Goal: Navigation & Orientation: Find specific page/section

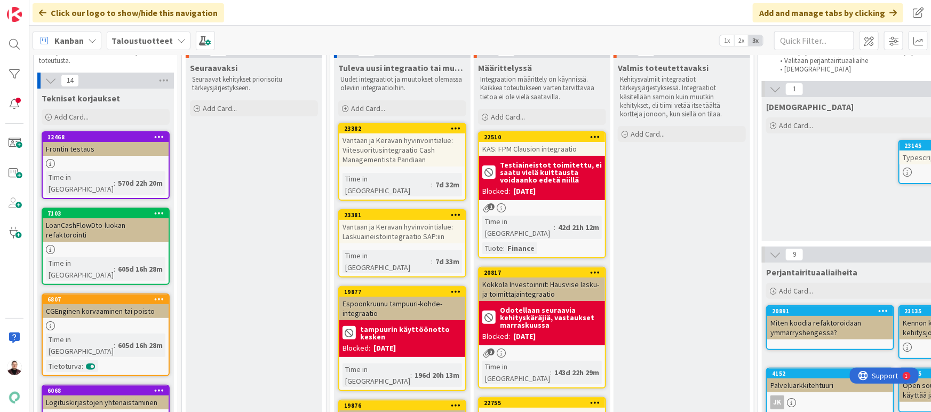
scroll to position [60, 0]
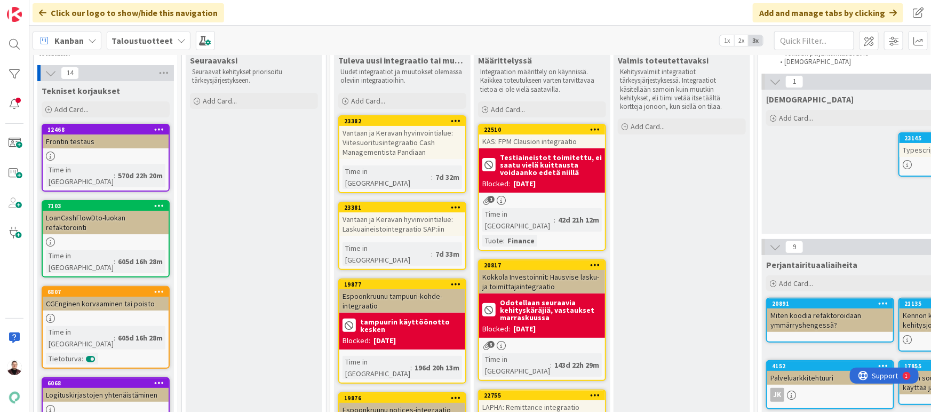
click at [409, 147] on div "Vantaan ja Keravan hyvinvointialue: Viitesuoritusintegraatio Cash Managementist…" at bounding box center [402, 142] width 126 height 33
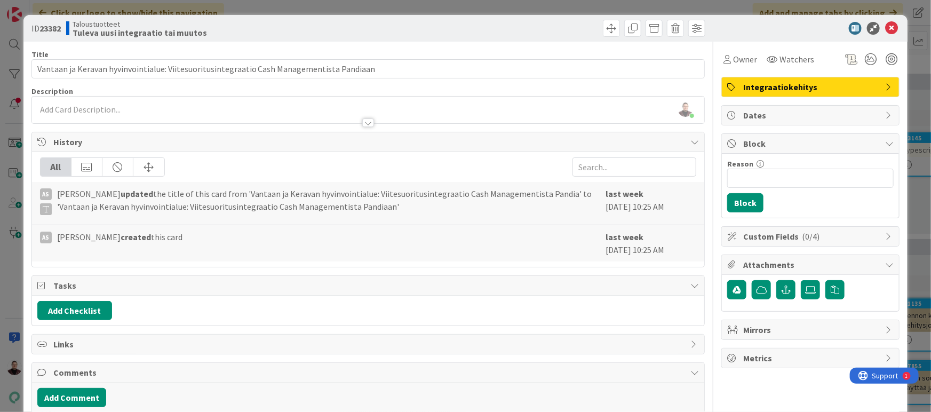
click at [415, 107] on div "[PERSON_NAME] just joined" at bounding box center [368, 110] width 673 height 27
